Goal: Information Seeking & Learning: Learn about a topic

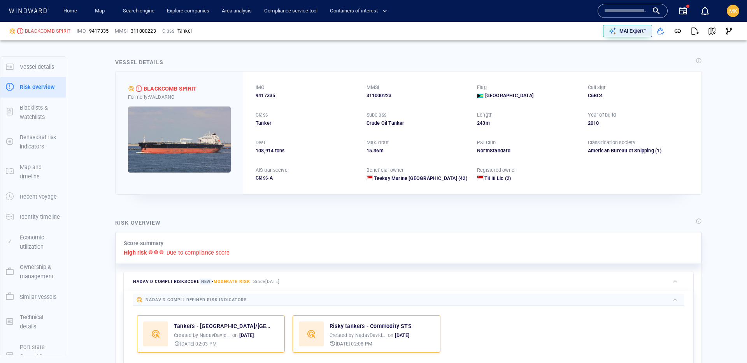
scroll to position [20, 0]
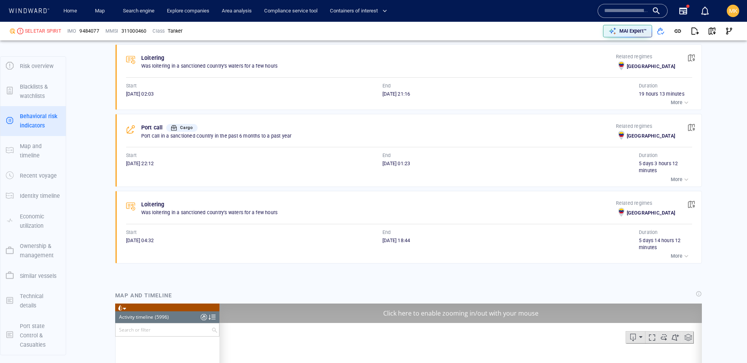
scroll to position [3391, 0]
click at [42, 30] on div "SELETAR SPIRIT" at bounding box center [43, 31] width 36 height 7
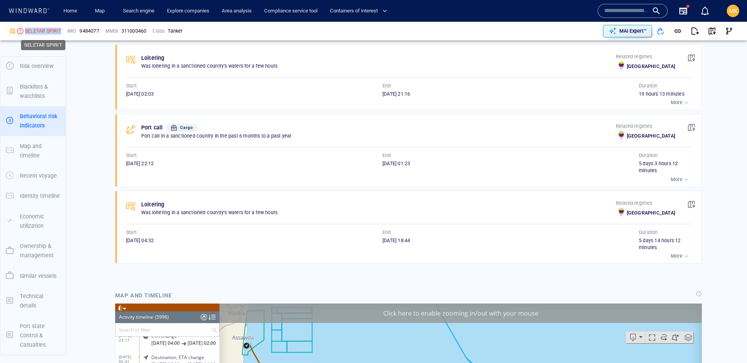
click at [42, 30] on div "SELETAR SPIRIT" at bounding box center [43, 31] width 36 height 7
copy div "SELETAR SPIRIT"
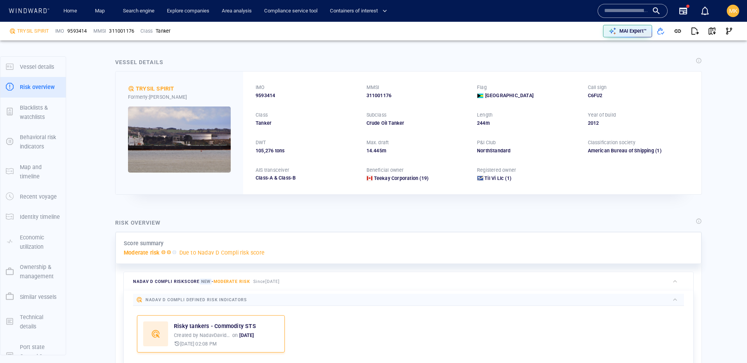
click at [30, 30] on div "TRYSIL SPIRIT" at bounding box center [33, 31] width 32 height 7
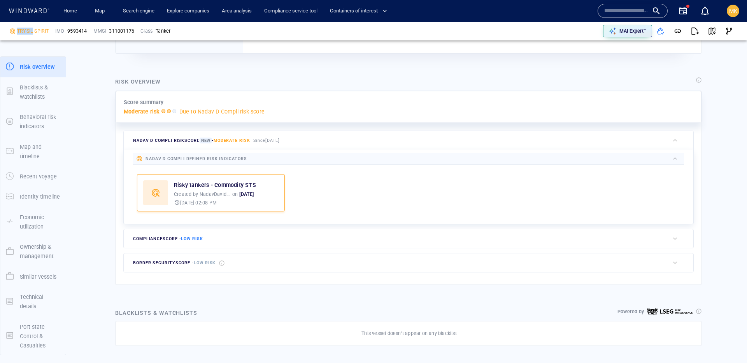
click at [30, 30] on div "TRYSIL SPIRIT" at bounding box center [33, 31] width 32 height 7
copy div "TRYSIL SPIRIT"
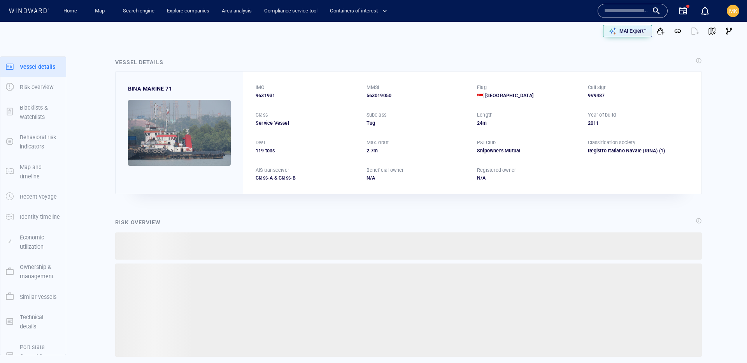
click at [632, 13] on input "text" at bounding box center [626, 11] width 44 height 12
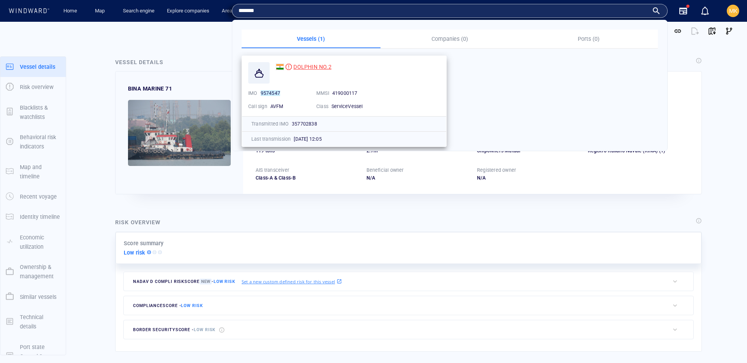
type input "*******"
click at [314, 65] on span "DOLPHIN NO.2" at bounding box center [312, 67] width 38 height 6
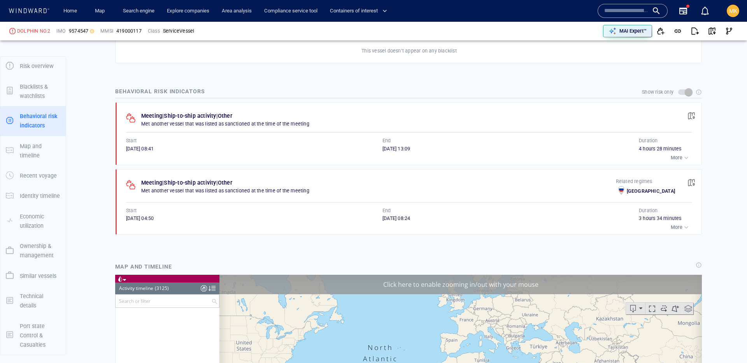
scroll to position [66648, 0]
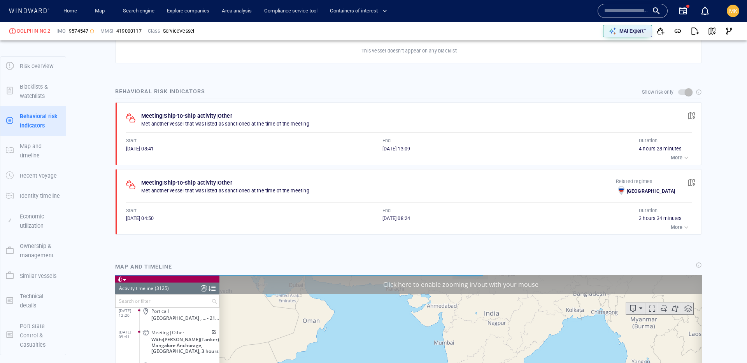
click at [680, 159] on p "More" at bounding box center [677, 157] width 12 height 7
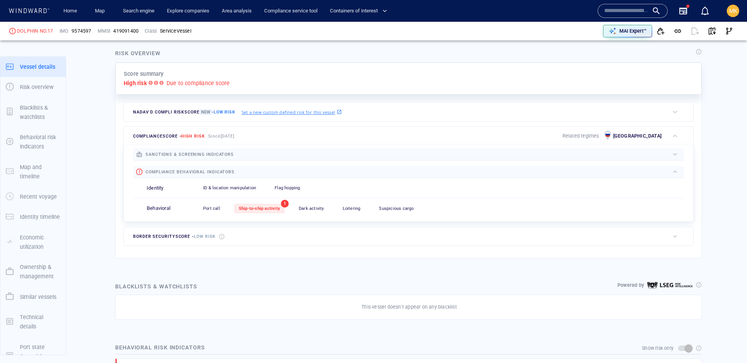
scroll to position [20, 0]
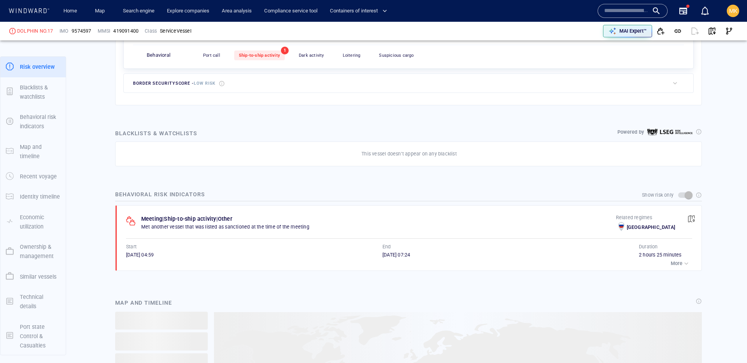
scroll to position [21, 0]
click at [674, 262] on p "More" at bounding box center [677, 263] width 12 height 7
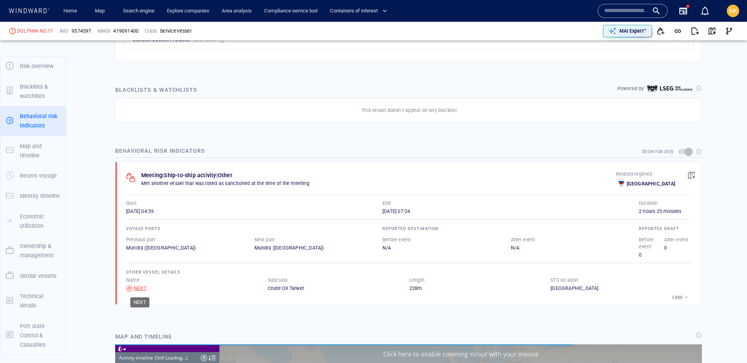
scroll to position [7456, 0]
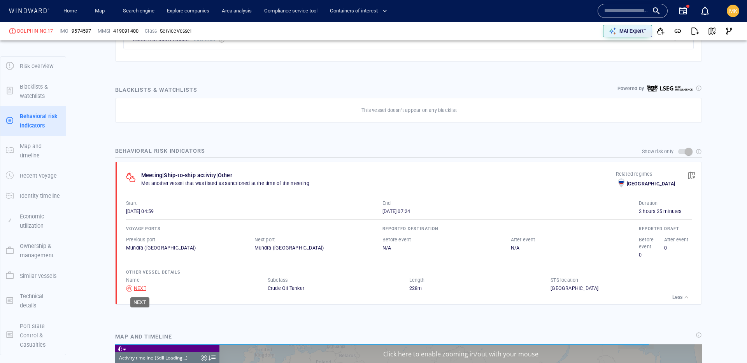
click at [140, 288] on div "NEXT" at bounding box center [140, 288] width 12 height 7
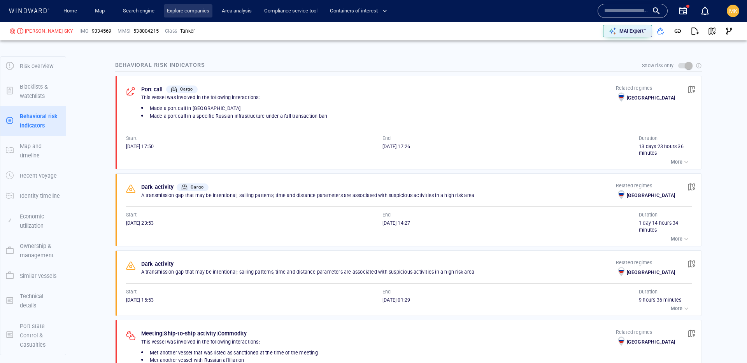
scroll to position [527, 0]
